Goal: Transaction & Acquisition: Purchase product/service

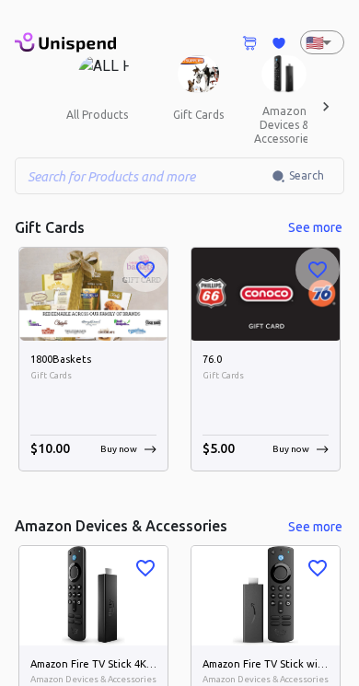
click at [73, 162] on input "text" at bounding box center [143, 175] width 257 height 37
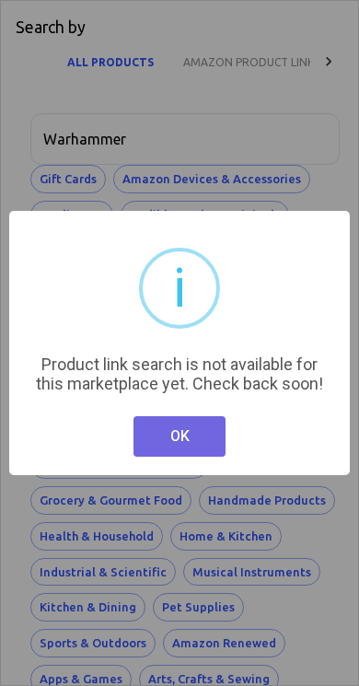
click at [190, 446] on button "OK" at bounding box center [180, 436] width 92 height 41
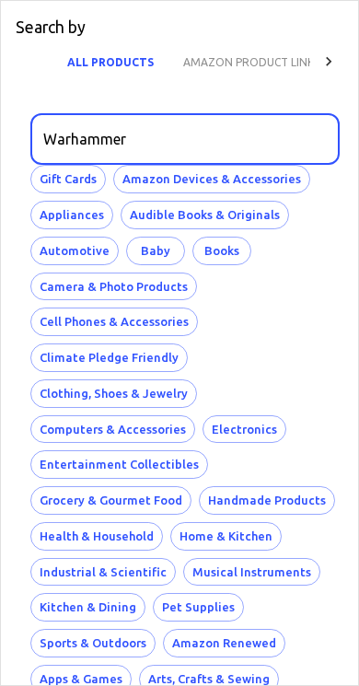
click at [157, 133] on input "Warhammer" at bounding box center [178, 139] width 297 height 52
type input "Wa"
